Goal: Check status: Check status

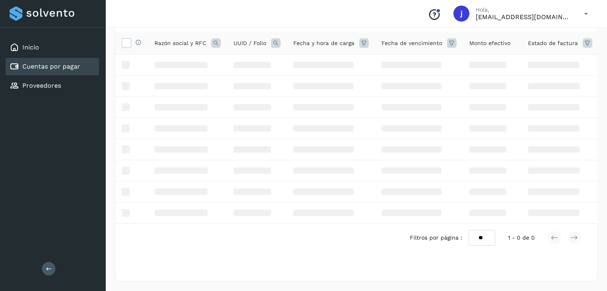
scroll to position [61, 0]
click at [77, 70] on div "Cuentas por pagar" at bounding box center [45, 67] width 71 height 10
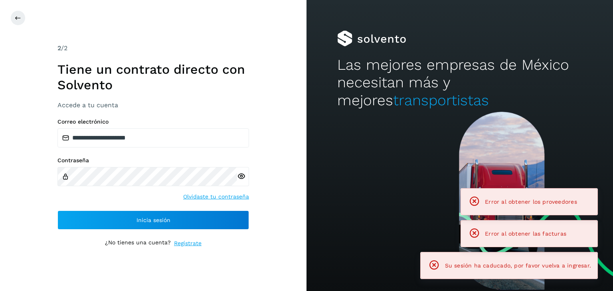
click at [153, 210] on div "**********" at bounding box center [153, 174] width 192 height 111
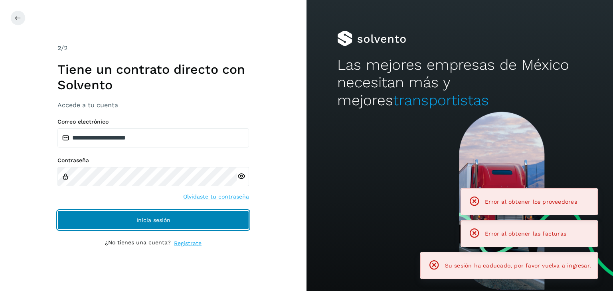
click at [151, 218] on span "Inicia sesión" at bounding box center [154, 221] width 34 height 6
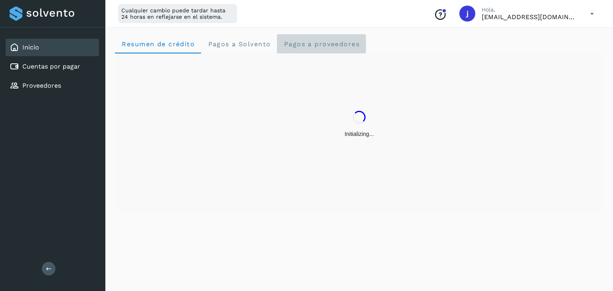
click at [308, 45] on span "Pagos a proveedores" at bounding box center [321, 44] width 76 height 8
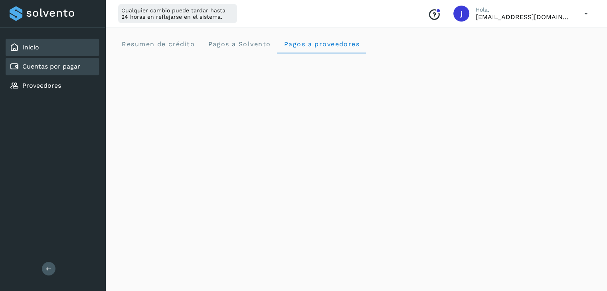
click at [27, 68] on link "Cuentas por pagar" at bounding box center [51, 67] width 58 height 8
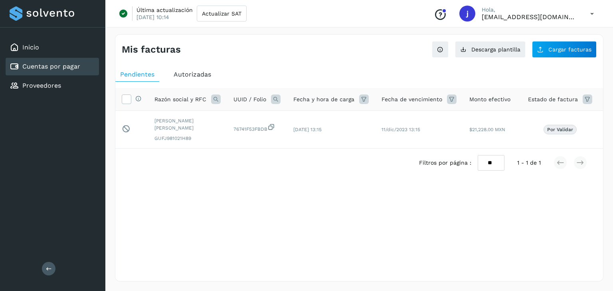
click at [198, 76] on span "Autorizadas" at bounding box center [193, 75] width 38 height 8
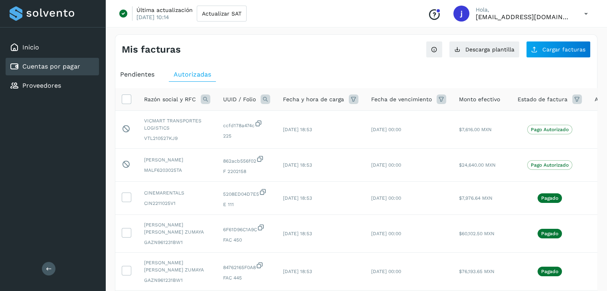
click at [128, 75] on span "Pendientes" at bounding box center [137, 75] width 34 height 8
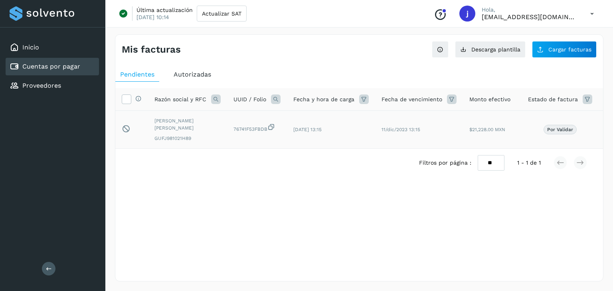
drag, startPoint x: 206, startPoint y: 128, endPoint x: 149, endPoint y: 118, distance: 58.8
click at [149, 118] on td "[PERSON_NAME] [PERSON_NAME] GUFJ981021H89" at bounding box center [187, 130] width 79 height 38
copy span "[PERSON_NAME] [PERSON_NAME]"
click at [592, 15] on icon at bounding box center [592, 14] width 16 height 16
click at [535, 54] on div "Cerrar sesión" at bounding box center [552, 51] width 95 height 15
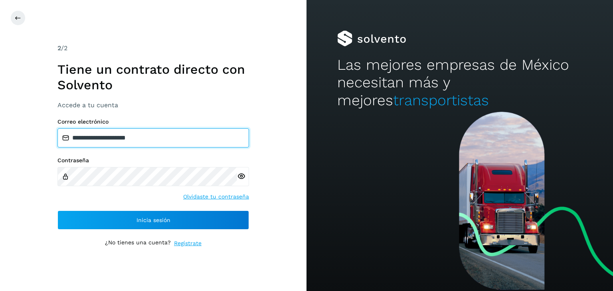
click at [147, 144] on input "**********" at bounding box center [153, 138] width 192 height 19
type input "**********"
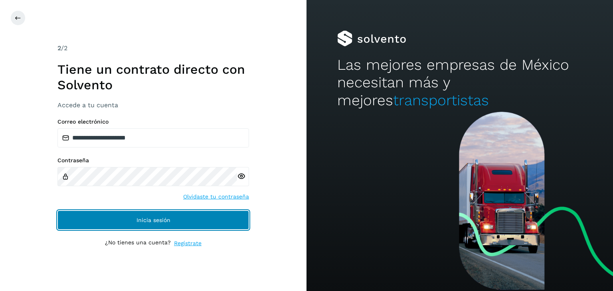
click at [143, 220] on span "Inicia sesión" at bounding box center [154, 221] width 34 height 6
